Goal: Task Accomplishment & Management: Complete application form

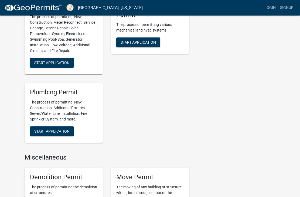
scroll to position [315, 0]
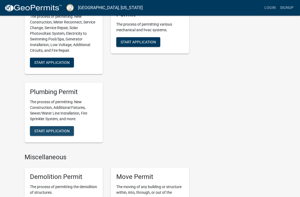
click at [59, 129] on span "Start Application" at bounding box center [51, 131] width 35 height 4
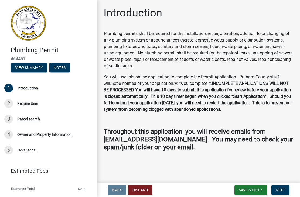
scroll to position [1, 0]
click at [279, 189] on span "Next" at bounding box center [279, 190] width 9 height 4
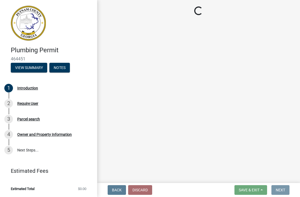
scroll to position [0, 0]
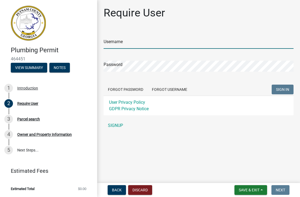
click at [134, 38] on input "Username" at bounding box center [198, 43] width 190 height 11
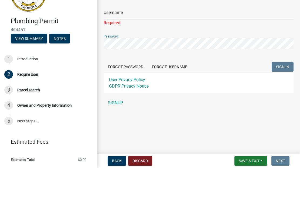
click at [235, 67] on form "Username Required Password Forgot Password Forgot Username SIGN IN User Privacy…" at bounding box center [198, 76] width 190 height 92
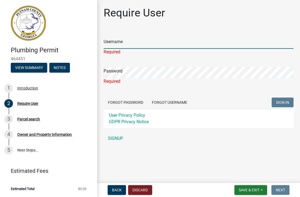
click at [119, 39] on input "Username" at bounding box center [198, 43] width 190 height 11
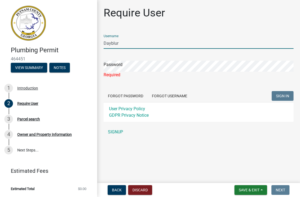
type input "Dayblur"
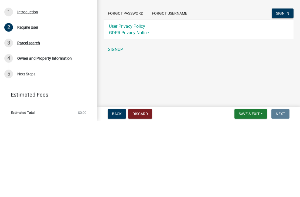
click at [116, 120] on link "SIGNUP" at bounding box center [198, 125] width 190 height 11
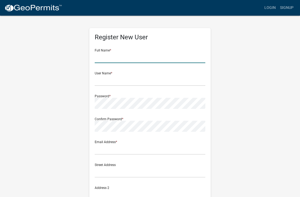
click at [122, 56] on input "text" at bounding box center [150, 57] width 110 height 11
type input "[PERSON_NAME]"
click at [127, 75] on input "text" at bounding box center [150, 80] width 110 height 11
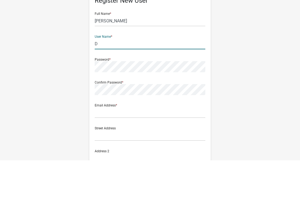
type input "D"
click at [124, 52] on input "[PERSON_NAME]" at bounding box center [150, 57] width 110 height 11
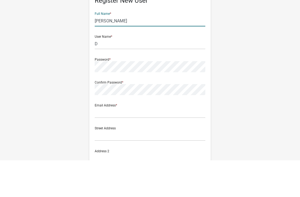
type input "[PERSON_NAME]"
click at [110, 75] on input "D" at bounding box center [150, 80] width 110 height 11
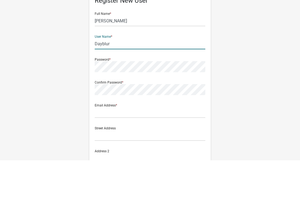
type input "Dayblur"
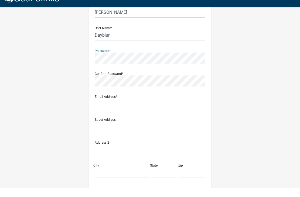
click at [241, 50] on div "Register New User Full Name * Laurence Deabler User Name * Dayblur Password * C…" at bounding box center [149, 123] width 259 height 288
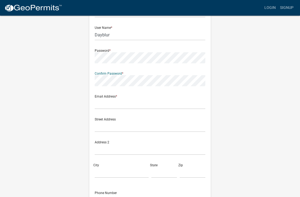
scroll to position [45, 0]
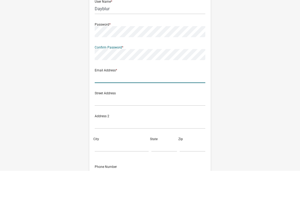
click at [119, 98] on input "text" at bounding box center [150, 103] width 110 height 11
type input "dayblur@bellsouth.net"
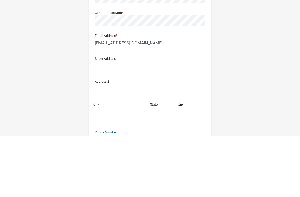
click at [118, 121] on input "text" at bounding box center [150, 126] width 110 height 11
type input "118"
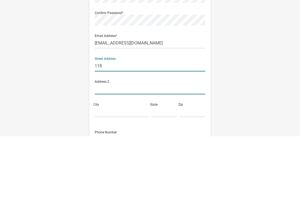
type input "Hickory Point"
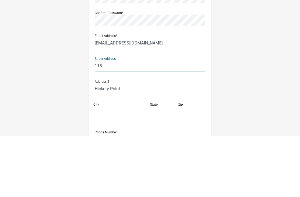
type input "Buckhead"
type input "GA"
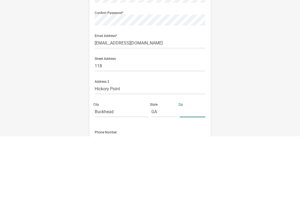
type input "30625"
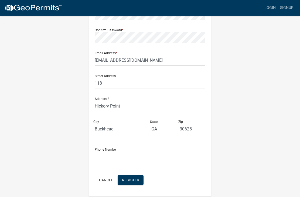
click at [127, 156] on input "text" at bounding box center [150, 156] width 110 height 11
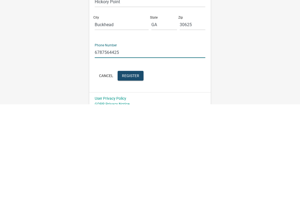
type input "6787564425"
click at [135, 166] on span "Register" at bounding box center [130, 168] width 17 height 4
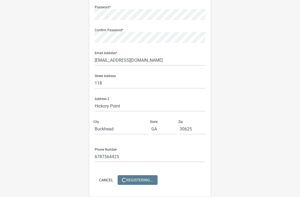
scroll to position [0, 0]
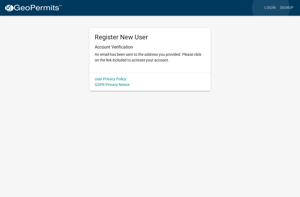
click at [271, 8] on link "Login" at bounding box center [270, 8] width 16 height 10
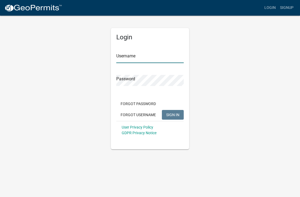
click at [136, 56] on input "Username" at bounding box center [149, 57] width 67 height 11
type input "Dayblur"
click at [172, 115] on button "SIGN IN" at bounding box center [173, 115] width 22 height 10
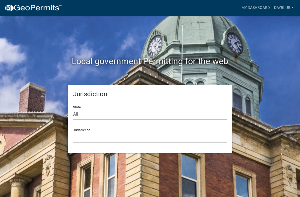
click at [287, 9] on link "Dayblur" at bounding box center [284, 8] width 24 height 10
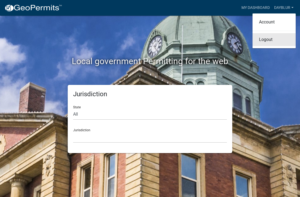
click at [270, 39] on link "Logout" at bounding box center [273, 39] width 43 height 13
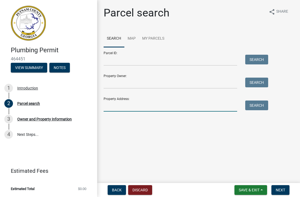
click at [128, 107] on input "Property Address:" at bounding box center [169, 106] width 133 height 11
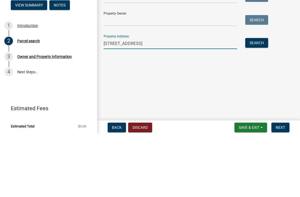
type input "[STREET_ADDRESS]"
click at [256, 101] on button "Search" at bounding box center [256, 106] width 23 height 10
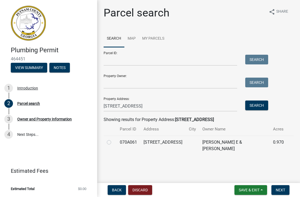
click at [113, 139] on label at bounding box center [113, 139] width 0 height 0
click at [113, 143] on input "radio" at bounding box center [115, 141] width 4 height 4
radio input "true"
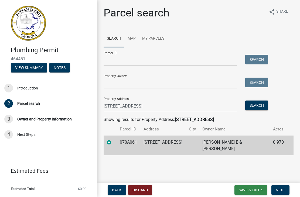
click at [252, 191] on span "Save & Exit" at bounding box center [248, 190] width 21 height 4
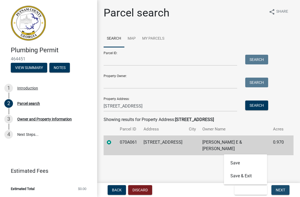
click at [280, 190] on span "Next" at bounding box center [279, 190] width 9 height 4
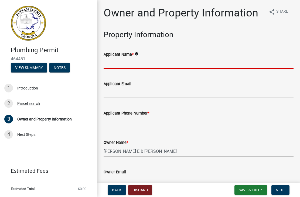
click at [150, 61] on input "Applicant Name *" at bounding box center [198, 63] width 190 height 11
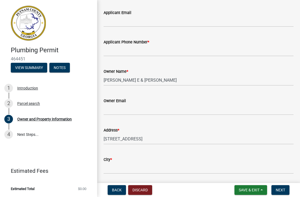
scroll to position [67, 0]
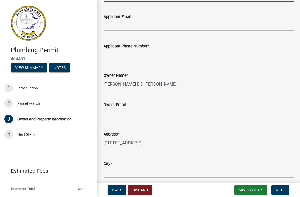
type input "[PERSON_NAME]"
click at [126, 27] on input "Applicant Email" at bounding box center [198, 25] width 190 height 11
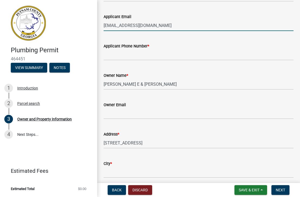
type input "[EMAIL_ADDRESS][DOMAIN_NAME]"
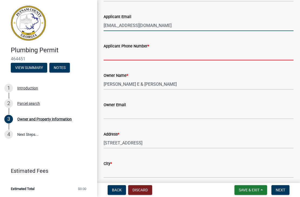
click at [126, 57] on input "Applicant Phone Number *" at bounding box center [198, 54] width 190 height 11
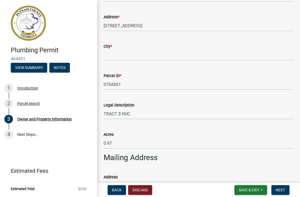
scroll to position [185, 0]
type input "6787564425"
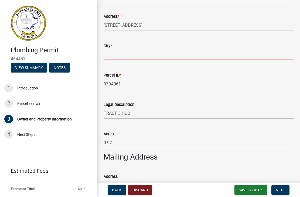
click at [130, 56] on input "City *" at bounding box center [198, 54] width 190 height 11
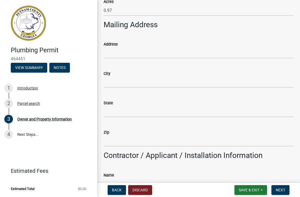
scroll to position [317, 0]
type input "Buckhead"
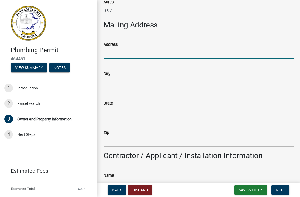
click at [136, 51] on input "Address" at bounding box center [198, 53] width 190 height 11
type input "[STREET_ADDRESS]"
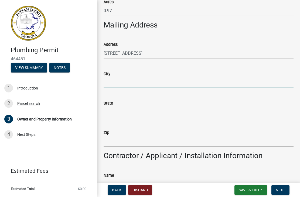
click at [139, 82] on input "City" at bounding box center [198, 82] width 190 height 11
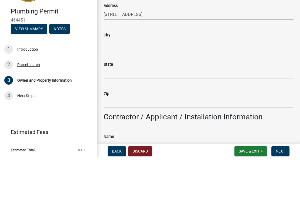
type input "B"
type input "Buckhead"
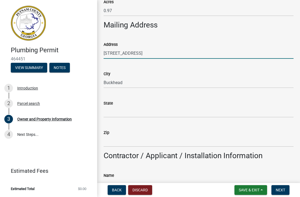
click at [115, 53] on input "[STREET_ADDRESS]" at bounding box center [198, 53] width 190 height 11
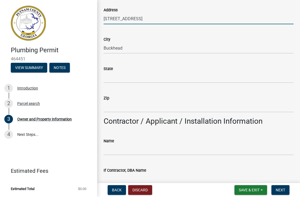
scroll to position [355, 0]
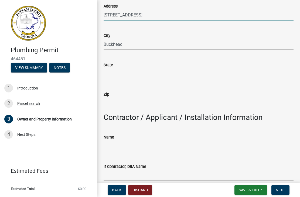
type input "[STREET_ADDRESS]"
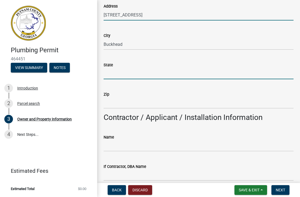
click at [125, 72] on input "State" at bounding box center [198, 73] width 190 height 11
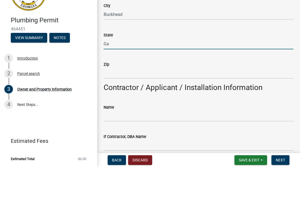
type input "Ga"
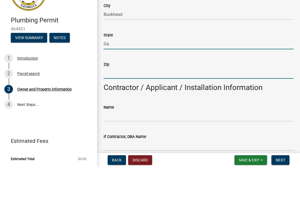
click at [121, 98] on input "Zip" at bounding box center [198, 103] width 190 height 11
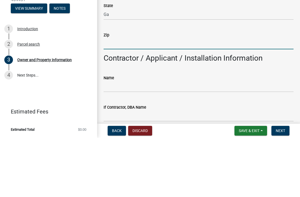
type input "30625"
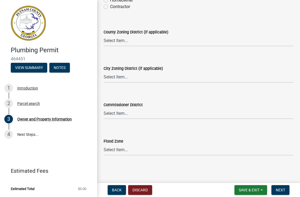
scroll to position [961, 0]
click at [281, 188] on span "Next" at bounding box center [279, 190] width 9 height 4
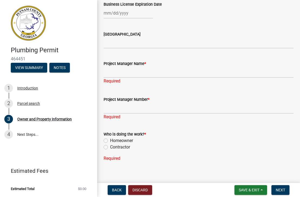
scroll to position [833, 0]
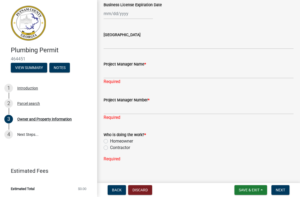
click at [112, 148] on label "Contractor" at bounding box center [120, 147] width 20 height 6
click at [112, 148] on input "Contractor" at bounding box center [112, 146] width 4 height 4
radio input "true"
click at [175, 128] on form "Who is doing the work? * Homeowner [DEMOGRAPHIC_DATA]" at bounding box center [198, 138] width 190 height 26
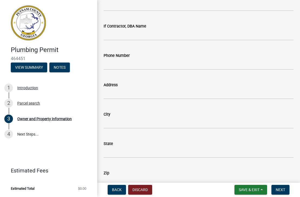
scroll to position [496, 0]
